Goal: Task Accomplishment & Management: Use online tool/utility

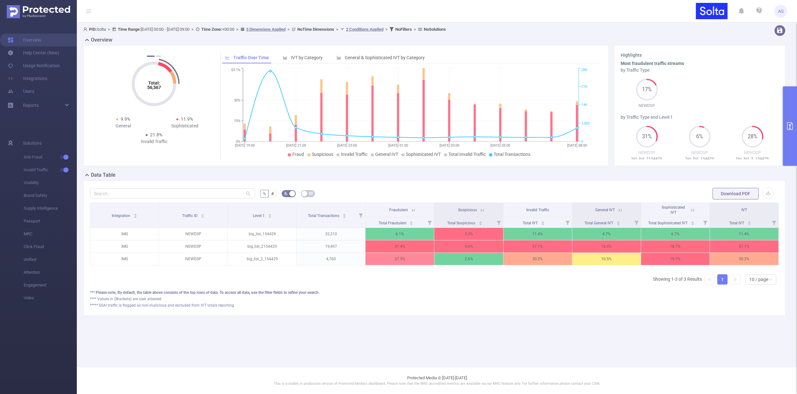
scroll to position [0, 1]
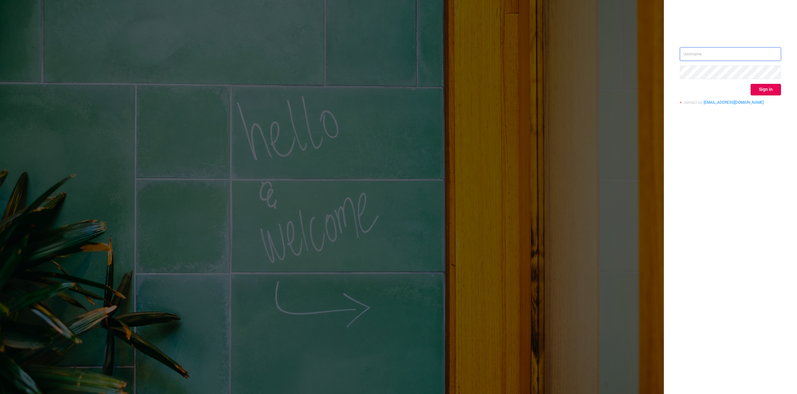
type input "alexey@solta.io"
click at [700, 52] on input "alexey@solta.io" at bounding box center [730, 53] width 101 height 13
drag, startPoint x: 716, startPoint y: 159, endPoint x: 720, endPoint y: 149, distance: 11.1
click at [716, 159] on div "alexey@solta.io Sign in contact us info@protected.media" at bounding box center [730, 197] width 133 height 394
click at [762, 89] on button "Sign in" at bounding box center [766, 90] width 30 height 12
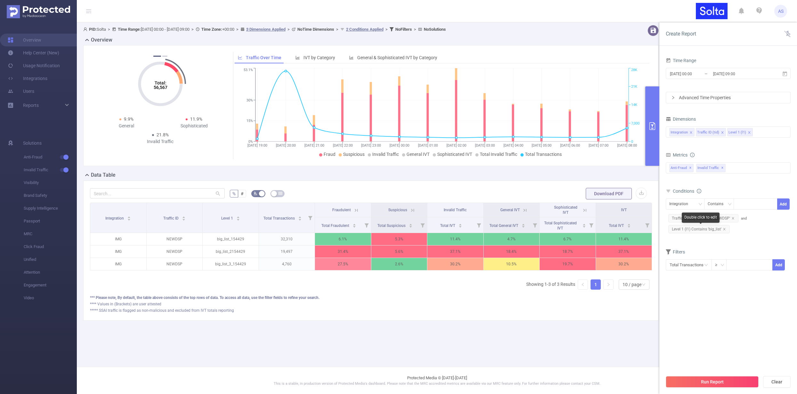
click at [725, 229] on icon "icon: close" at bounding box center [724, 229] width 3 height 3
click at [716, 379] on button "Run Report" at bounding box center [712, 382] width 93 height 12
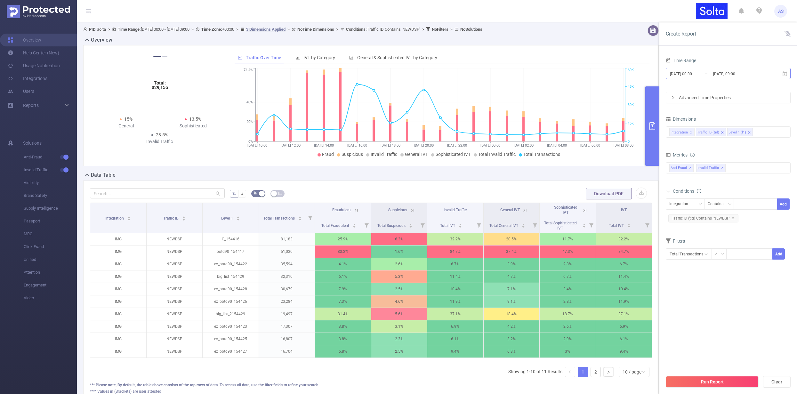
click at [708, 72] on input "[DATE] 00:00" at bounding box center [695, 73] width 52 height 9
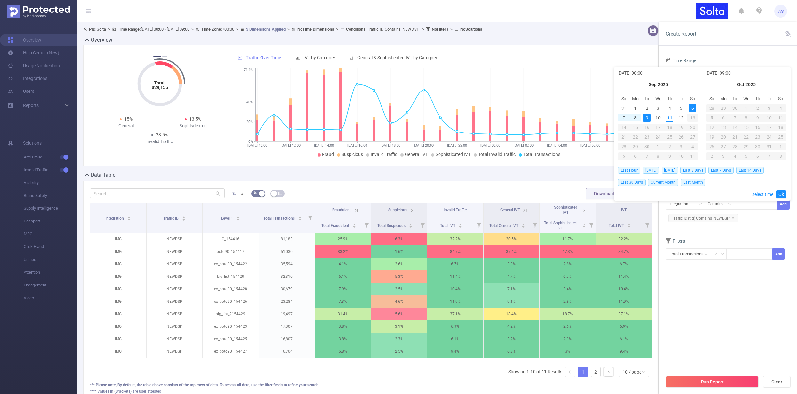
click at [645, 117] on div "9" at bounding box center [647, 118] width 8 height 8
click at [682, 120] on div "12" at bounding box center [681, 118] width 8 height 8
type input "2025-09-09 00:00"
type input "2025-09-11 08:00"
type input "2025-09-09 00:00"
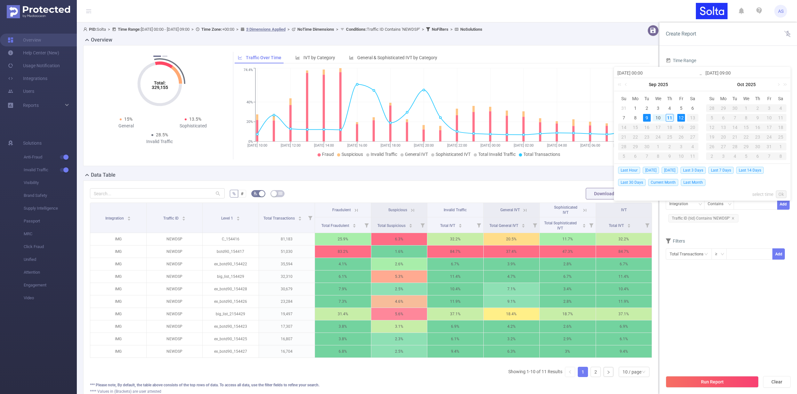
type input "2025-09-11 08:00"
click at [781, 193] on link "Ok" at bounding box center [781, 194] width 11 height 8
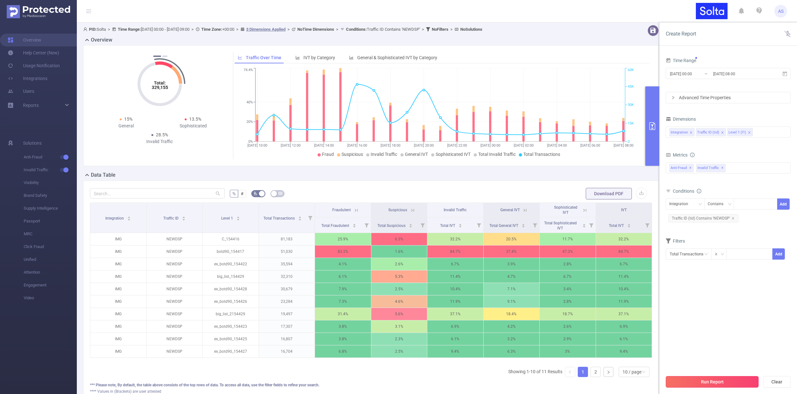
click at [715, 383] on button "Run Report" at bounding box center [712, 382] width 93 height 12
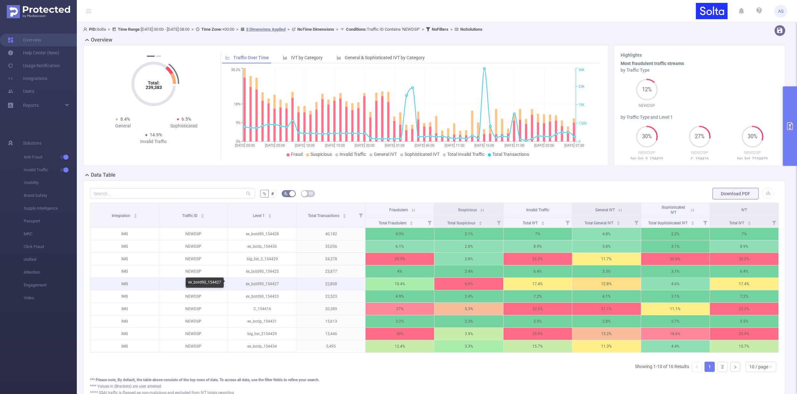
click at [262, 283] on p "ex_botd90_154427" at bounding box center [262, 284] width 69 height 12
drag, startPoint x: 262, startPoint y: 283, endPoint x: 260, endPoint y: 289, distance: 6.3
click at [262, 283] on p "ex_botd90_154427" at bounding box center [262, 284] width 69 height 12
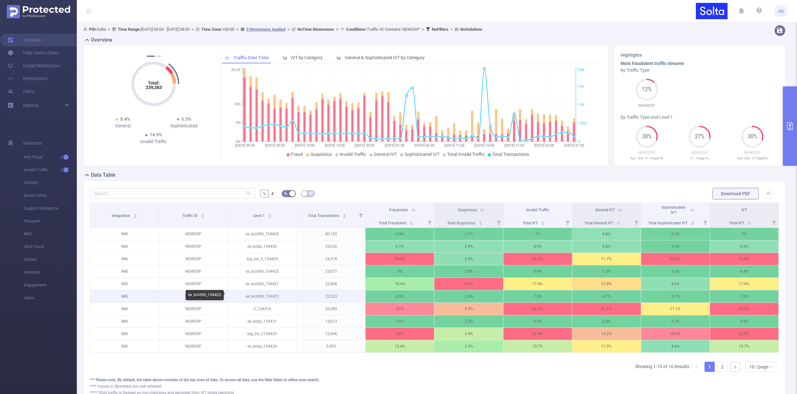
click at [257, 297] on p "ex_botd90_154423" at bounding box center [262, 296] width 69 height 12
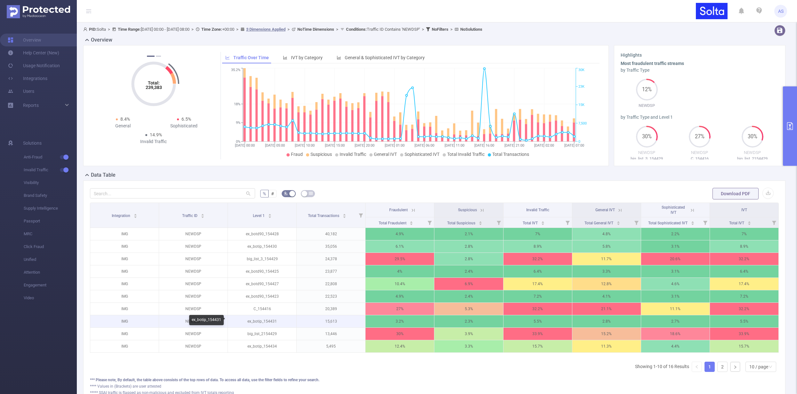
click at [267, 322] on p "ex_botip_154431" at bounding box center [262, 321] width 69 height 12
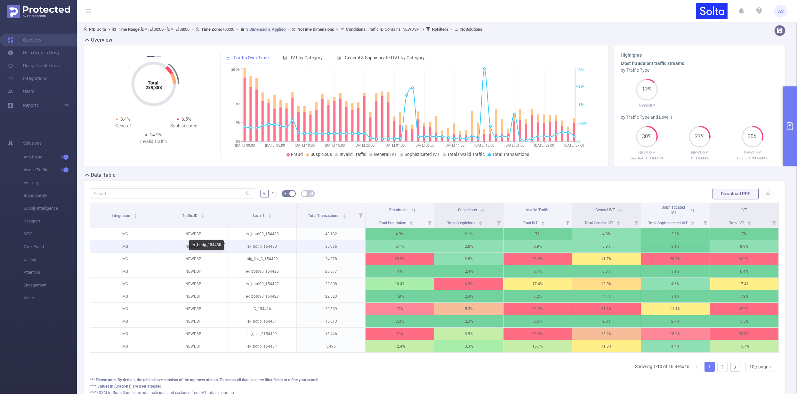
click at [259, 245] on p "ex_botip_154430" at bounding box center [262, 246] width 69 height 12
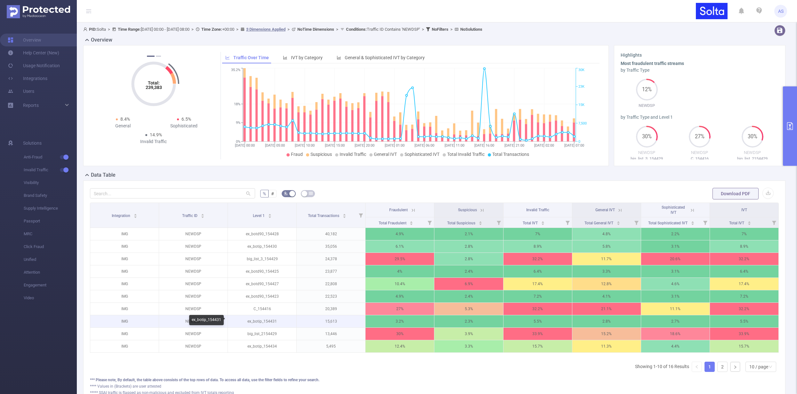
click at [264, 319] on p "ex_botip_154431" at bounding box center [262, 321] width 69 height 12
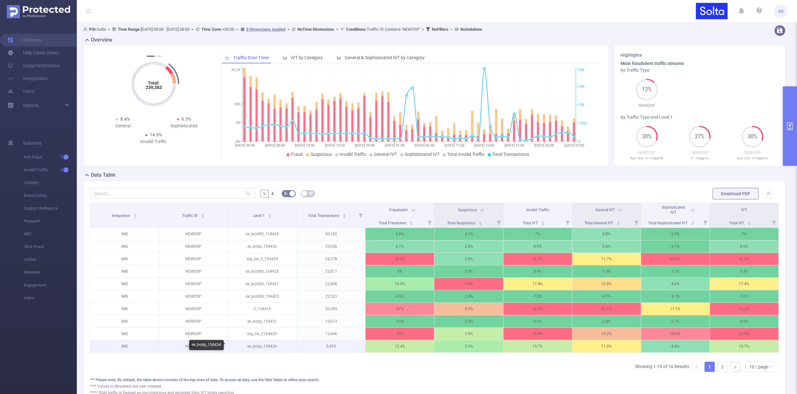
click at [262, 346] on p "ex_botip_154434" at bounding box center [262, 346] width 69 height 12
click at [263, 333] on p "big_list_2154429" at bounding box center [262, 334] width 69 height 12
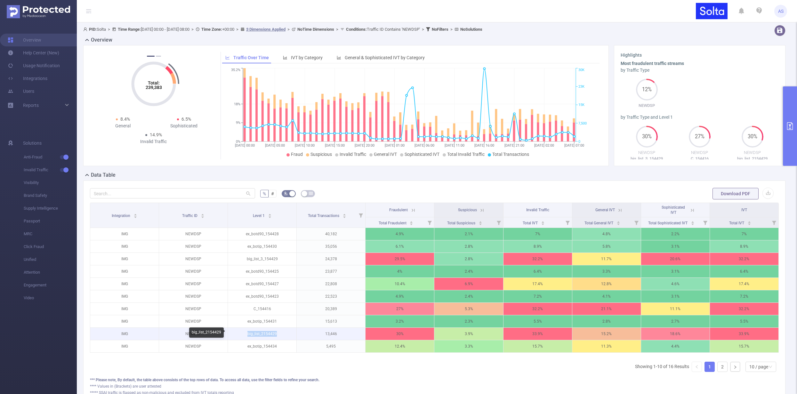
click at [263, 333] on p "big_list_2154429" at bounding box center [262, 334] width 69 height 12
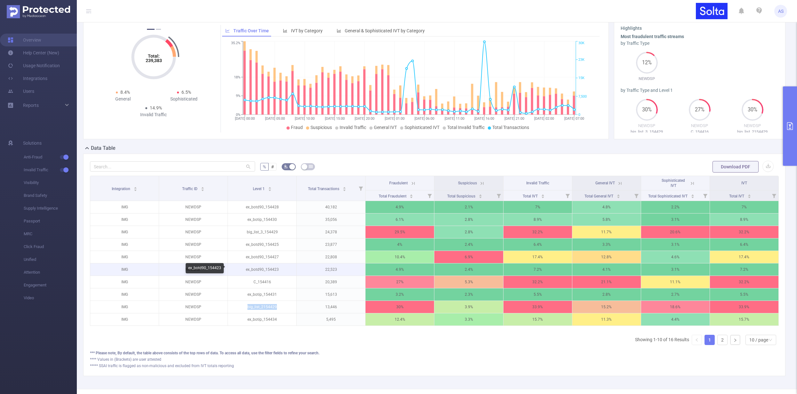
scroll to position [53, 0]
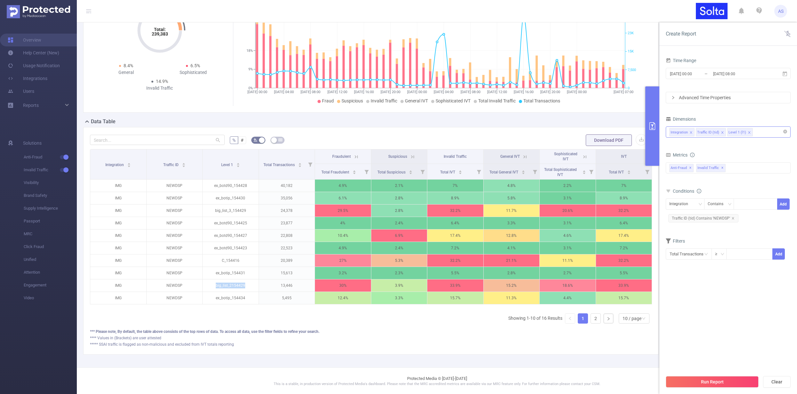
click at [758, 133] on div "Integration Traffic ID (tid) Level 1 (l1)" at bounding box center [728, 132] width 118 height 11
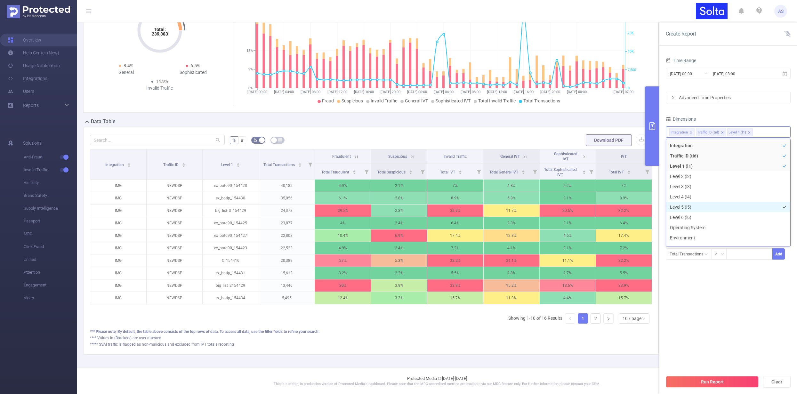
click at [689, 210] on li "Level 5 (l5)" at bounding box center [728, 207] width 124 height 10
click at [749, 133] on icon "icon: close" at bounding box center [749, 132] width 3 height 3
click at [705, 313] on section "Time Range 2025-09-09 00:00 _ 2025-09-11 08:00 Advanced Time Properties Dimensi…" at bounding box center [728, 214] width 125 height 316
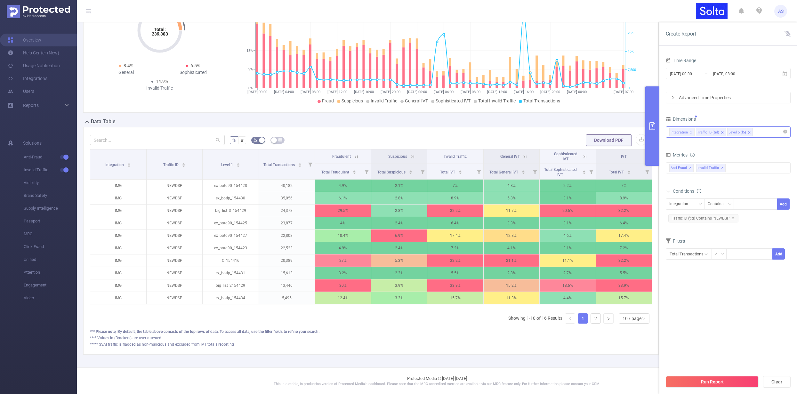
click at [701, 381] on button "Run Report" at bounding box center [712, 382] width 93 height 12
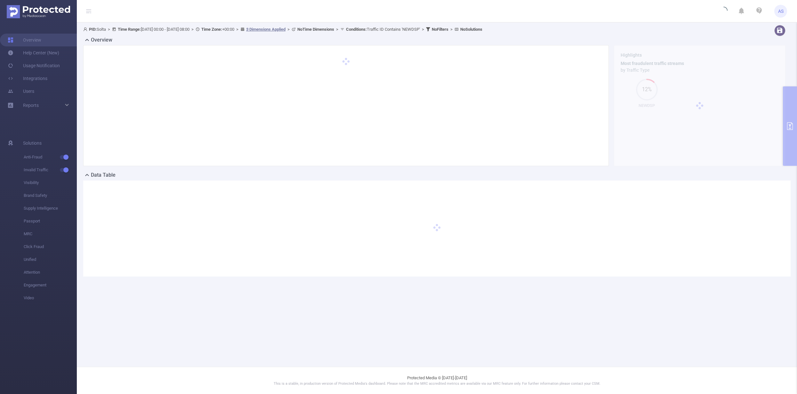
scroll to position [0, 0]
